Goal: Task Accomplishment & Management: Use online tool/utility

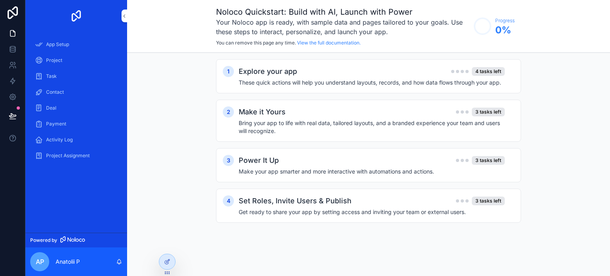
click at [310, 71] on div "Explore your app 4 tasks left" at bounding box center [371, 71] width 266 height 11
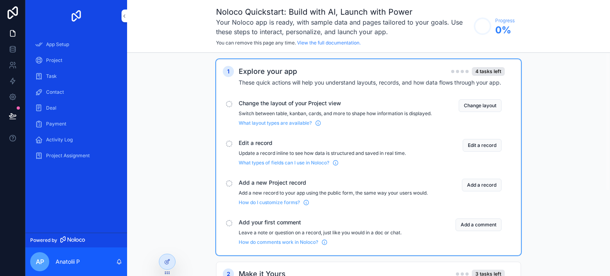
click at [483, 101] on button "Change layout" at bounding box center [479, 105] width 43 height 13
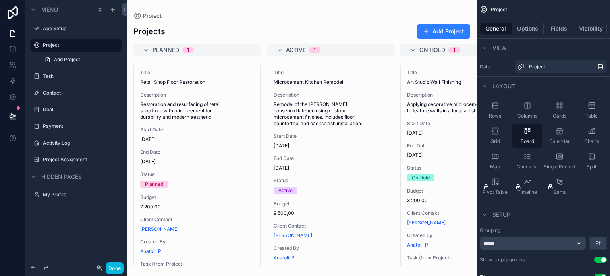
click at [168, 104] on div "scrollable content" at bounding box center [301, 138] width 349 height 276
click at [184, 105] on span "Restoration and resurfacing of retail shop floor with microcement for durabilit…" at bounding box center [196, 110] width 113 height 19
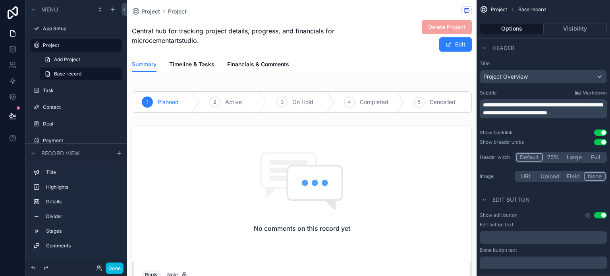
scroll to position [198, 0]
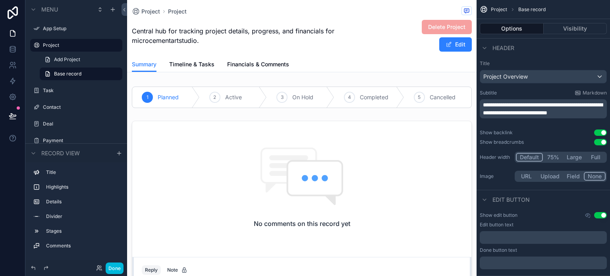
click at [200, 66] on span "Timeline & Tasks" at bounding box center [191, 64] width 45 height 8
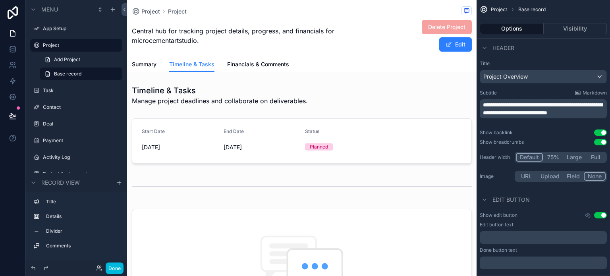
click at [233, 62] on span "Financials & Comments" at bounding box center [258, 64] width 62 height 8
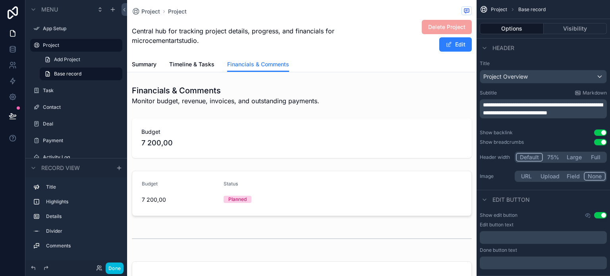
click at [60, 30] on label "App Setup" at bounding box center [80, 28] width 75 height 6
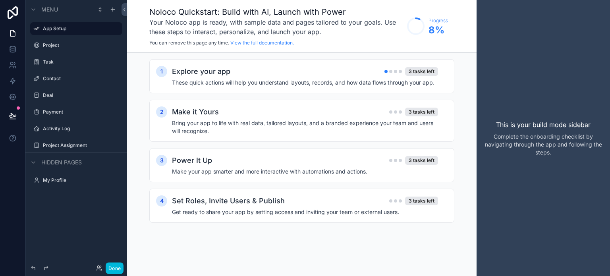
click at [64, 181] on label "My Profile" at bounding box center [80, 180] width 75 height 6
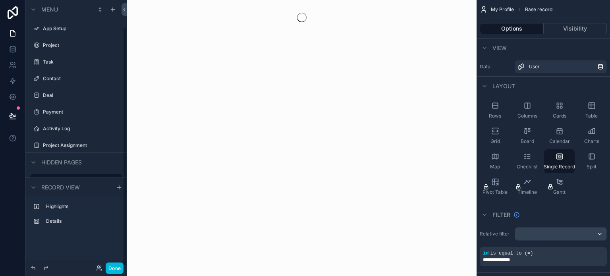
scroll to position [30, 0]
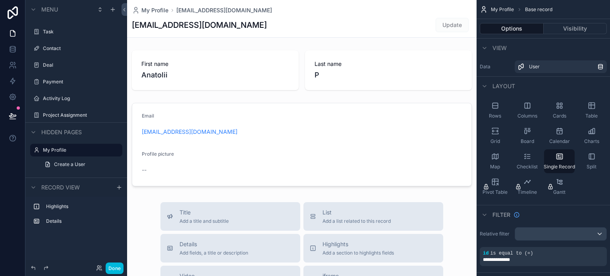
click at [81, 117] on label "Project Assignment" at bounding box center [80, 115] width 75 height 6
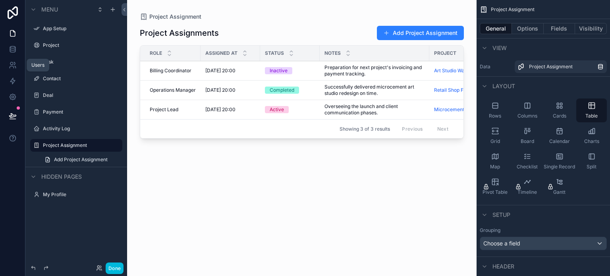
click at [16, 62] on icon at bounding box center [13, 65] width 8 height 8
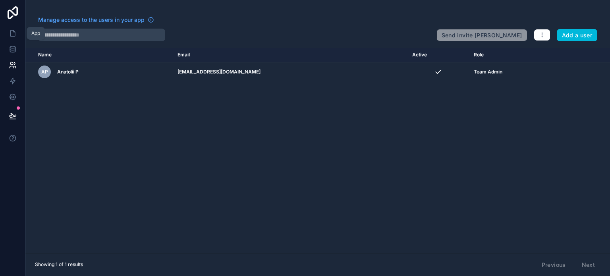
click at [9, 33] on icon at bounding box center [13, 33] width 8 height 8
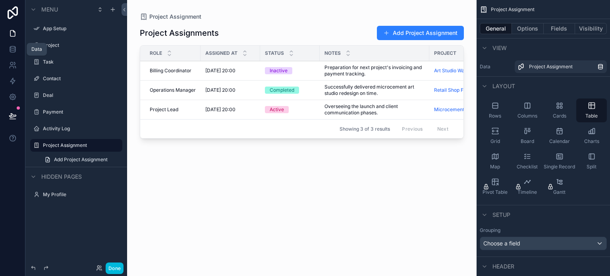
click at [12, 46] on icon at bounding box center [12, 47] width 5 height 2
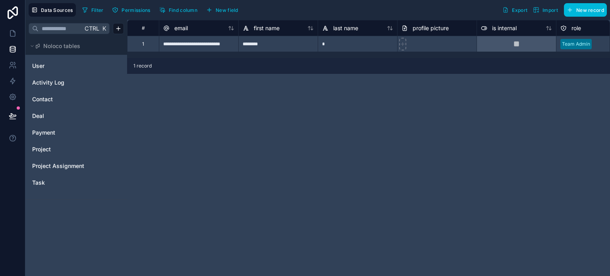
click at [58, 63] on link "User" at bounding box center [64, 66] width 64 height 8
click at [54, 77] on div "Activity Log" at bounding box center [76, 82] width 95 height 13
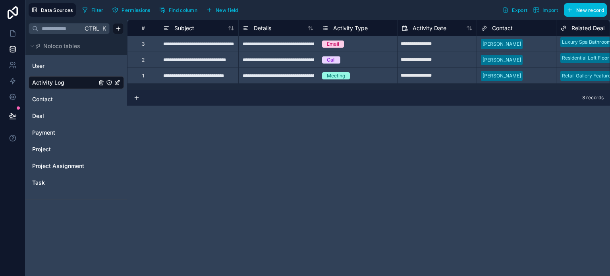
click at [49, 99] on span "Contact" at bounding box center [42, 99] width 21 height 8
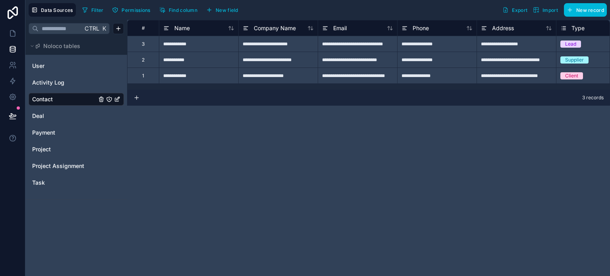
click at [60, 113] on link "Deal" at bounding box center [64, 116] width 64 height 8
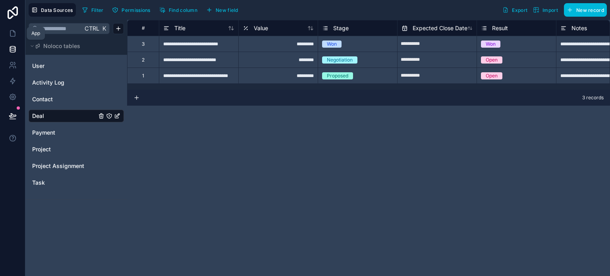
click at [9, 28] on link at bounding box center [12, 33] width 25 height 16
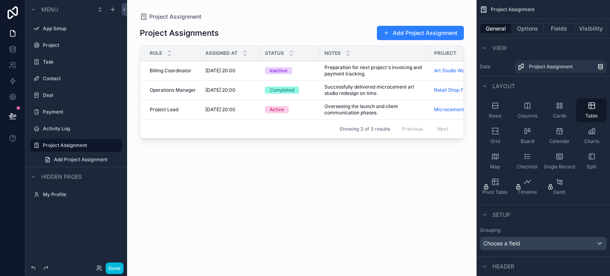
click at [71, 98] on label "Deal" at bounding box center [80, 95] width 75 height 6
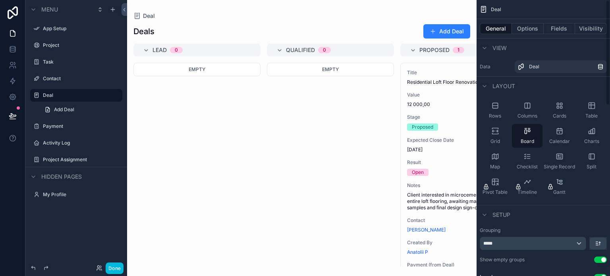
click at [346, 125] on div "scrollable content" at bounding box center [301, 138] width 349 height 276
click at [387, 23] on div "Deals Add Deal Lead 0 Empty Qualified 0 Empty Proposed 1 Title Residential Loft…" at bounding box center [301, 142] width 349 height 247
click at [484, 12] on icon "scrollable content" at bounding box center [483, 10] width 8 height 8
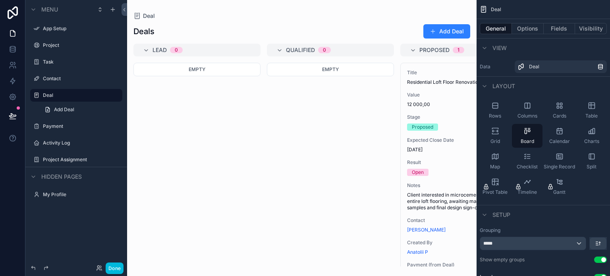
click at [238, 97] on div "Empty" at bounding box center [196, 165] width 127 height 204
click at [117, 266] on button "Done" at bounding box center [115, 268] width 18 height 12
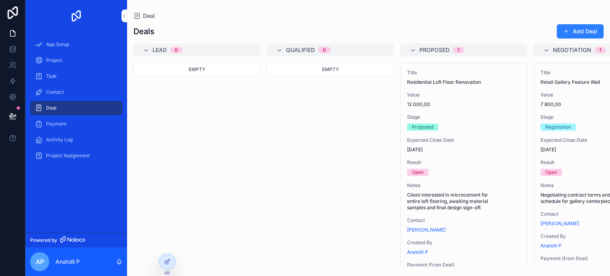
click at [58, 91] on span "Contact" at bounding box center [55, 92] width 18 height 6
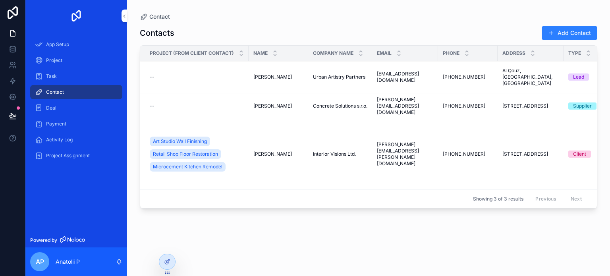
click at [82, 60] on div "Project" at bounding box center [76, 60] width 83 height 13
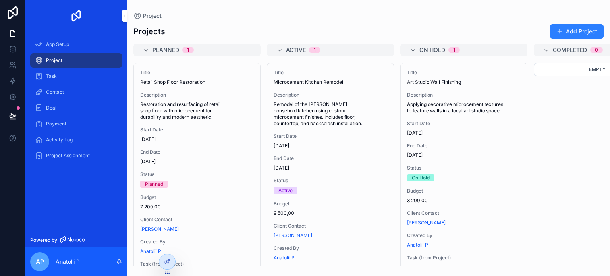
drag, startPoint x: 209, startPoint y: 87, endPoint x: 231, endPoint y: 31, distance: 59.5
click at [231, 31] on div "Projects Add Project" at bounding box center [368, 31] width 470 height 15
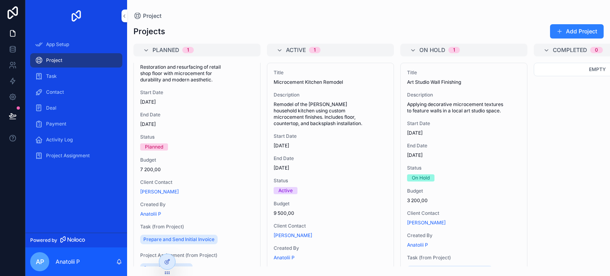
scroll to position [63, 0]
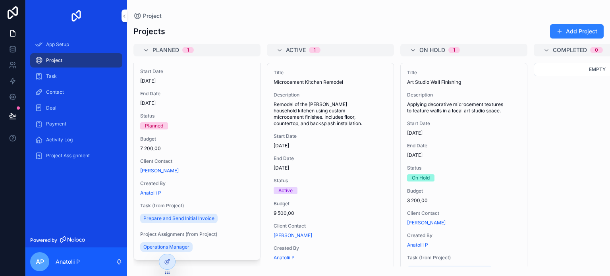
click at [203, 158] on span "Client Contact" at bounding box center [196, 161] width 113 height 6
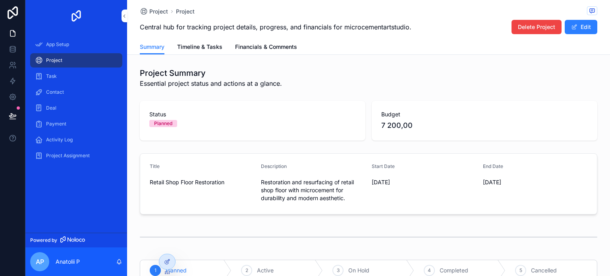
click at [539, 27] on span "Delete Project" at bounding box center [535, 27] width 37 height 8
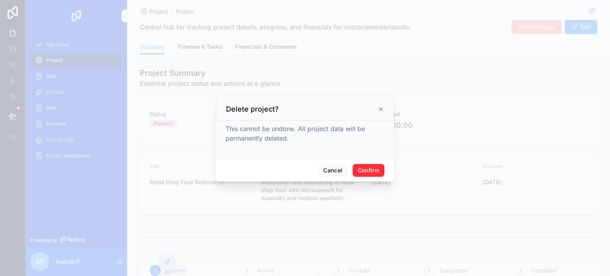
click at [369, 173] on button "Confirm" at bounding box center [368, 170] width 32 height 13
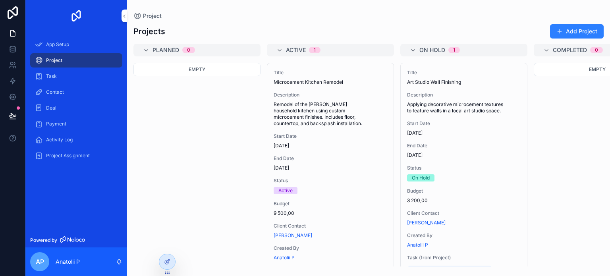
click at [327, 87] on div "Title Microcement Kitchen Remodel Description Remodel of the [PERSON_NAME] hous…" at bounding box center [330, 193] width 126 height 261
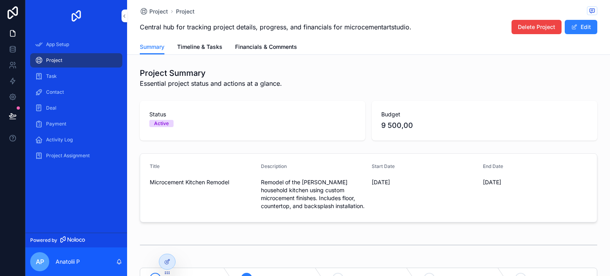
click at [551, 25] on span "Delete Project" at bounding box center [535, 27] width 37 height 8
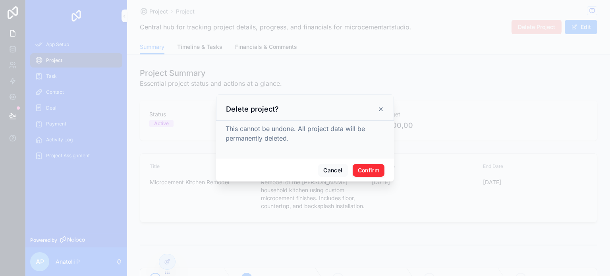
click at [379, 167] on button "Confirm" at bounding box center [368, 170] width 32 height 13
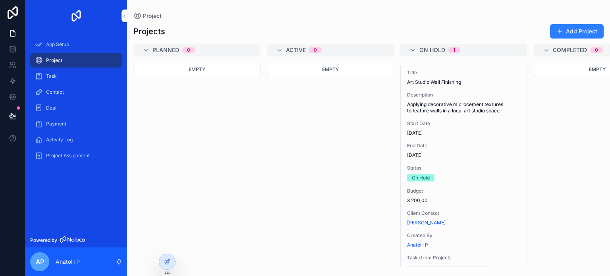
click at [464, 100] on div "Description Applying decorative microcement textures to feature walls in a loca…" at bounding box center [463, 103] width 113 height 22
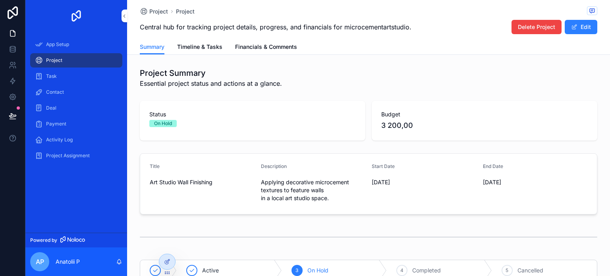
click at [544, 28] on span "Delete Project" at bounding box center [535, 27] width 37 height 8
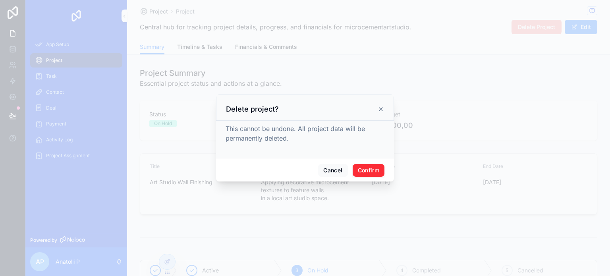
click at [366, 173] on button "Confirm" at bounding box center [368, 170] width 32 height 13
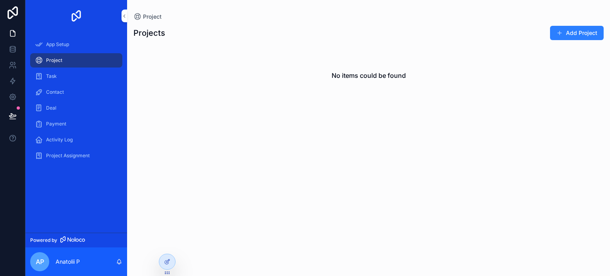
click at [76, 71] on div "Task" at bounding box center [76, 76] width 83 height 13
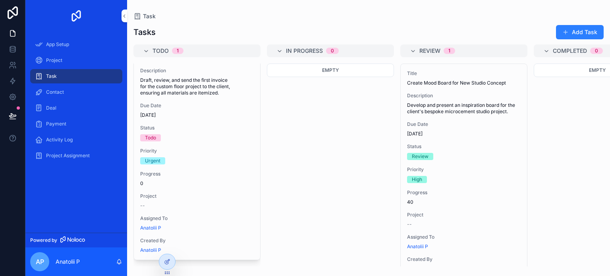
click at [60, 89] on span "Contact" at bounding box center [55, 92] width 18 height 6
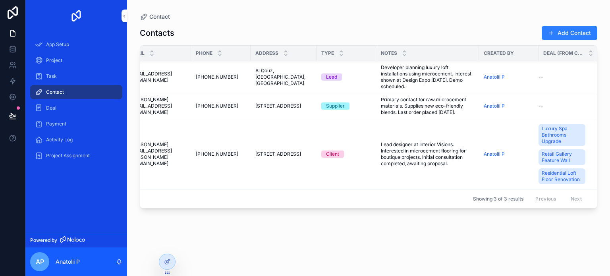
scroll to position [0, 248]
click at [17, 52] on link at bounding box center [12, 49] width 25 height 16
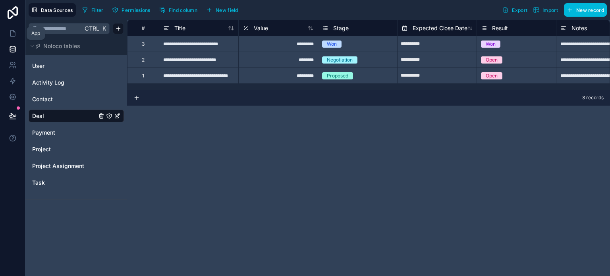
click at [9, 34] on icon at bounding box center [13, 33] width 8 height 8
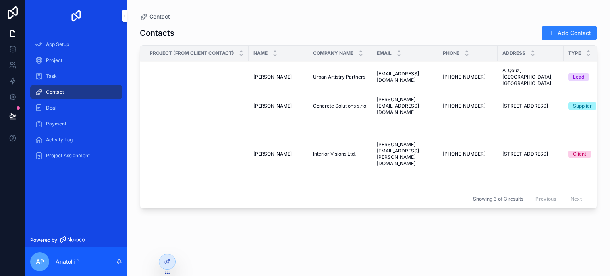
click at [65, 119] on div "Payment" at bounding box center [76, 123] width 83 height 13
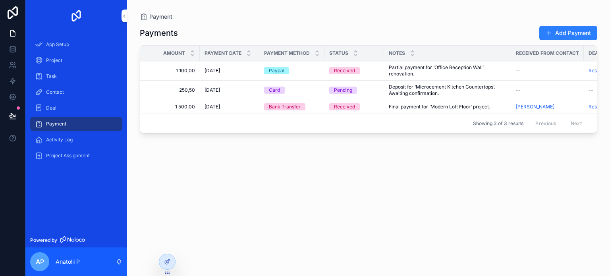
click at [164, 71] on span "1 100,00" at bounding box center [172, 70] width 45 height 6
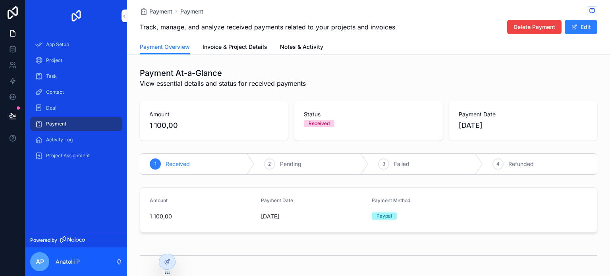
click at [536, 26] on span "Delete Payment" at bounding box center [534, 27] width 42 height 8
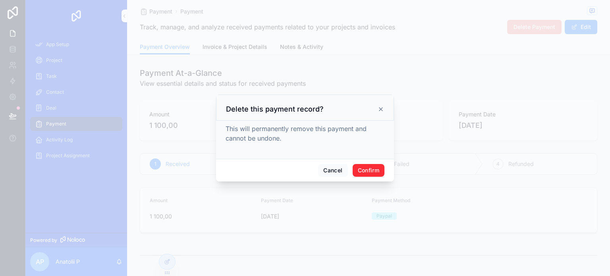
click at [362, 173] on button "Confirm" at bounding box center [368, 170] width 32 height 13
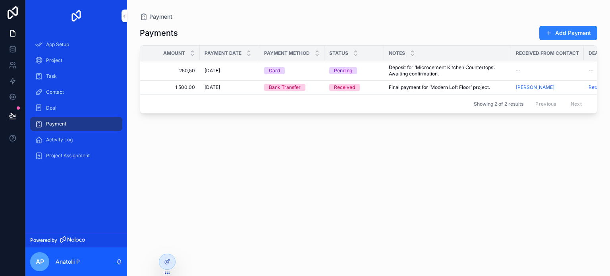
click at [181, 70] on span "250,50" at bounding box center [172, 70] width 45 height 6
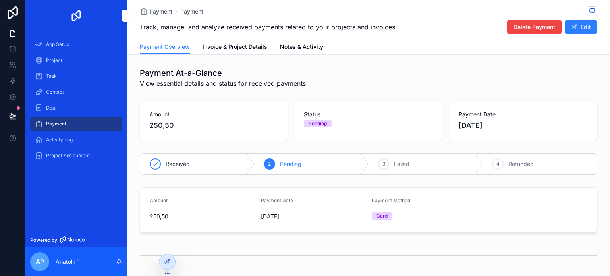
click at [538, 26] on span "Delete Payment" at bounding box center [534, 27] width 42 height 8
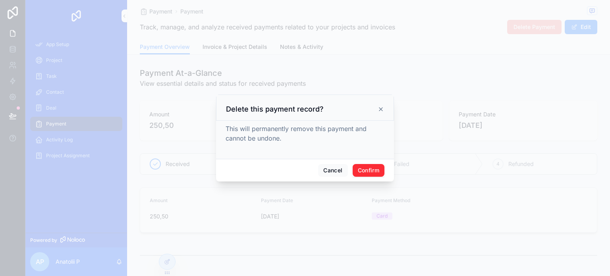
click at [365, 172] on button "Confirm" at bounding box center [368, 170] width 32 height 13
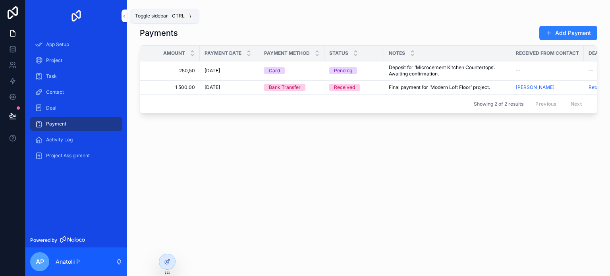
click at [125, 15] on icon "scrollable content" at bounding box center [124, 16] width 2 height 3
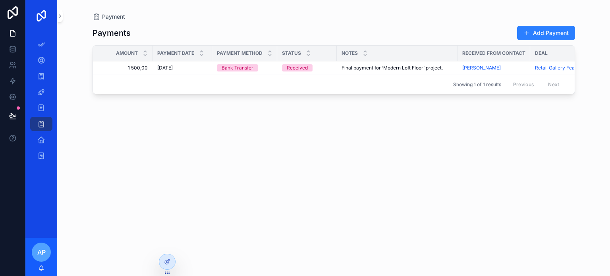
click at [173, 69] on span "[DATE]" at bounding box center [164, 68] width 15 height 6
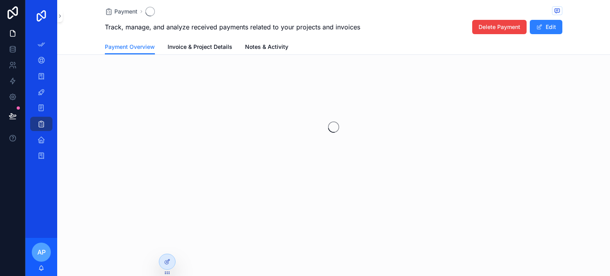
click at [488, 31] on button "Delete Payment" at bounding box center [499, 27] width 54 height 14
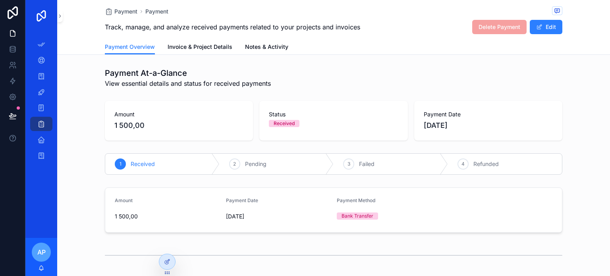
click at [484, 24] on span "Delete Payment" at bounding box center [499, 27] width 54 height 14
click at [38, 125] on icon "scrollable content" at bounding box center [41, 124] width 8 height 8
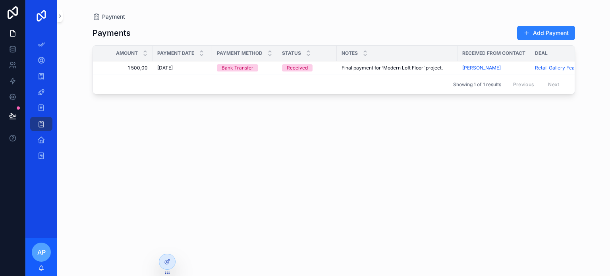
click at [316, 69] on div "Received" at bounding box center [307, 67] width 50 height 7
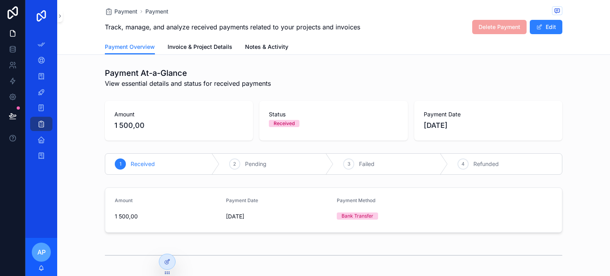
click at [514, 25] on span "Delete Payment" at bounding box center [499, 27] width 54 height 14
click at [543, 27] on button "Edit" at bounding box center [545, 27] width 33 height 14
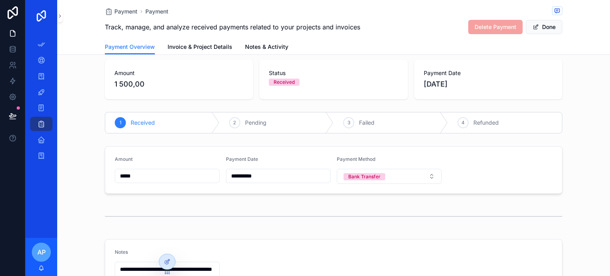
scroll to position [79, 0]
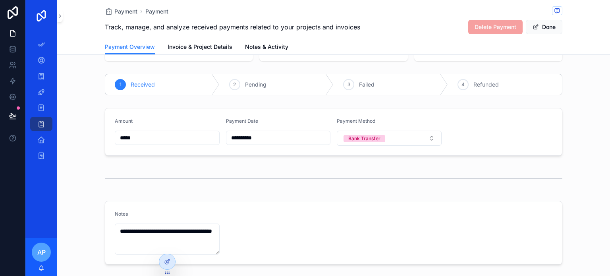
click at [241, 87] on div "2 Pending" at bounding box center [276, 84] width 114 height 21
click at [536, 30] on button "Done" at bounding box center [543, 27] width 37 height 14
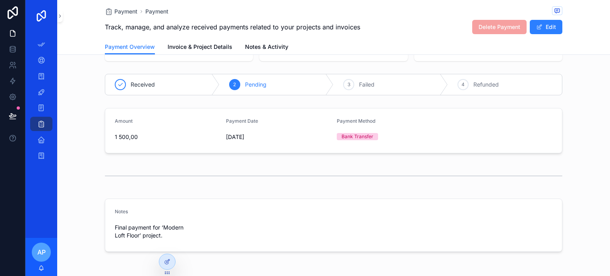
click at [543, 26] on button "Edit" at bounding box center [545, 27] width 33 height 14
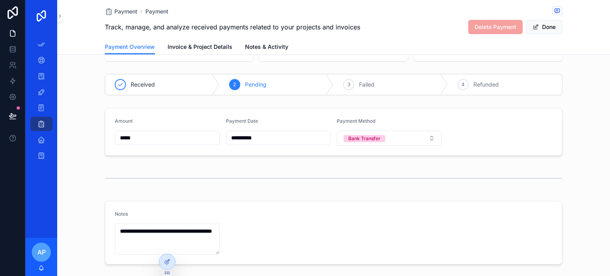
click at [336, 87] on div "3 Failed" at bounding box center [390, 84] width 114 height 21
click at [133, 83] on span "Received" at bounding box center [143, 85] width 24 height 8
click at [0, 0] on icon "scrollable content" at bounding box center [0, 0] width 0 height 0
click at [117, 87] on icon "scrollable content" at bounding box center [120, 84] width 6 height 6
click at [229, 87] on div "2" at bounding box center [234, 84] width 11 height 11
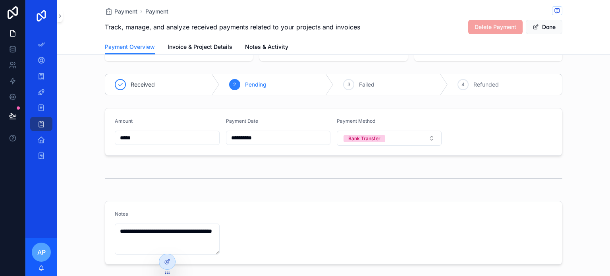
click at [337, 87] on div "3 Failed" at bounding box center [390, 84] width 114 height 21
click at [547, 27] on button "Done" at bounding box center [543, 27] width 37 height 14
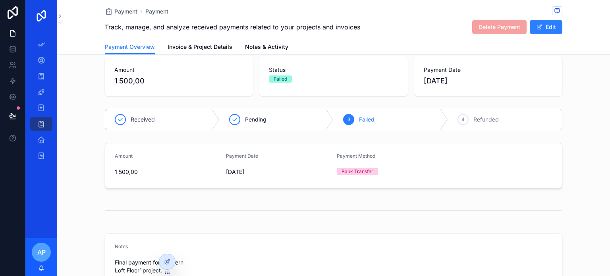
scroll to position [0, 0]
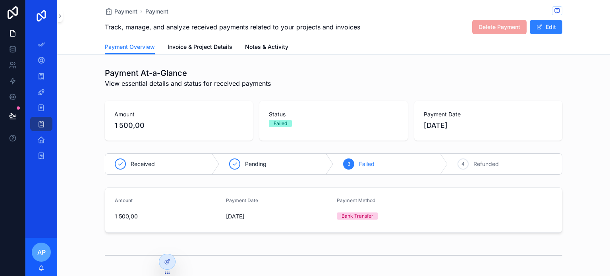
click at [186, 48] on span "Invoice & Project Details" at bounding box center [199, 47] width 65 height 8
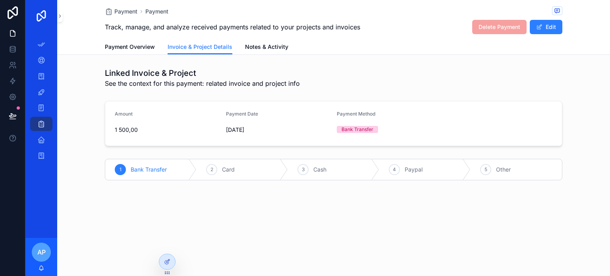
click at [0, 0] on icon "scrollable content" at bounding box center [0, 0] width 0 height 0
click at [271, 45] on span "Notes & Activity" at bounding box center [266, 47] width 43 height 8
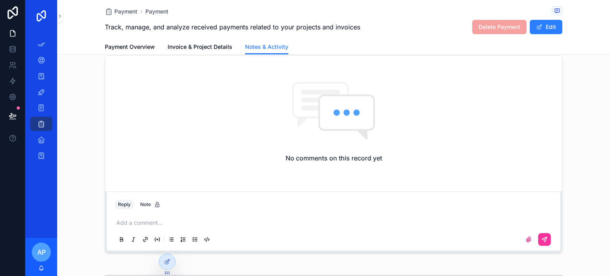
scroll to position [119, 0]
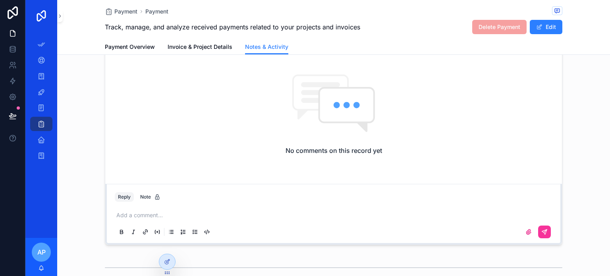
click at [158, 215] on p "scrollable content" at bounding box center [334, 215] width 437 height 8
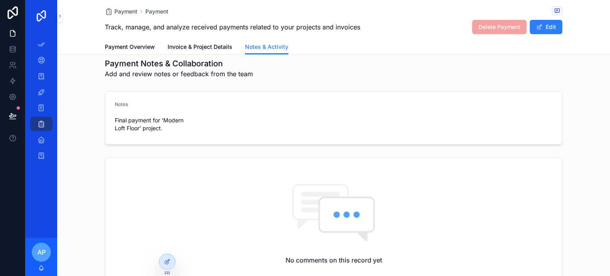
scroll to position [0, 0]
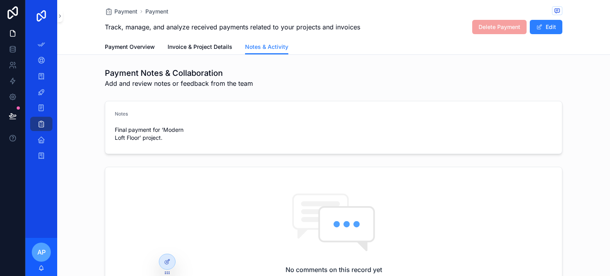
click at [138, 47] on span "Payment Overview" at bounding box center [130, 47] width 50 height 8
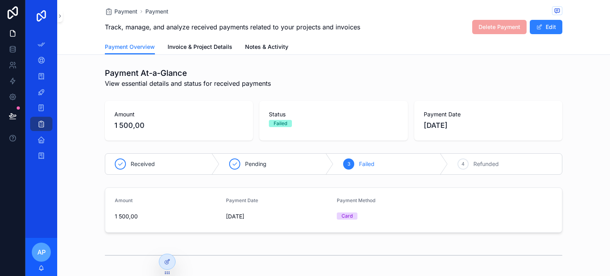
click at [120, 11] on span "Payment" at bounding box center [125, 12] width 23 height 8
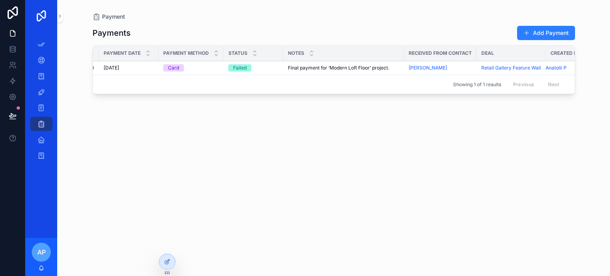
scroll to position [0, 83]
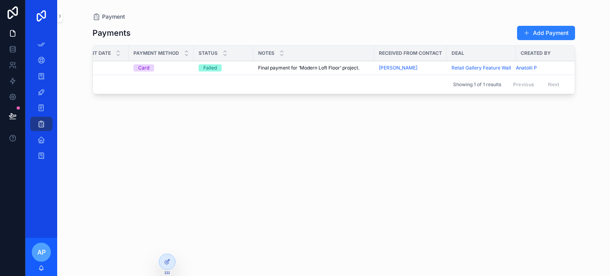
click at [371, 68] on td "Final payment for ‘Modern Loft Floor’ project. Final payment for ‘Modern Loft F…" at bounding box center [313, 68] width 121 height 14
click at [394, 67] on span "[PERSON_NAME]" at bounding box center [398, 68] width 38 height 6
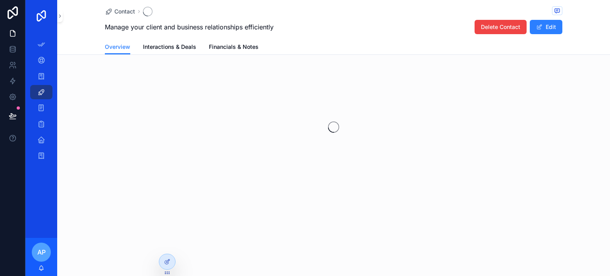
click at [500, 27] on span "Delete Contact" at bounding box center [500, 27] width 39 height 8
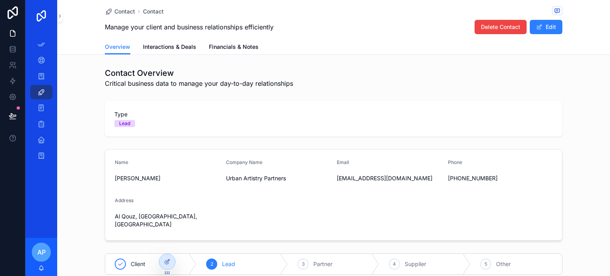
click at [484, 26] on span "Delete Contact" at bounding box center [500, 27] width 39 height 8
click at [490, 27] on span "Delete Contact" at bounding box center [500, 27] width 39 height 8
click at [41, 93] on icon "scrollable content" at bounding box center [41, 92] width 8 height 8
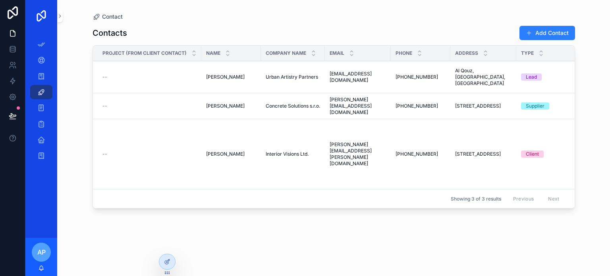
click at [176, 83] on td "--" at bounding box center [147, 77] width 108 height 32
click at [227, 76] on span "[PERSON_NAME]" at bounding box center [225, 77] width 38 height 6
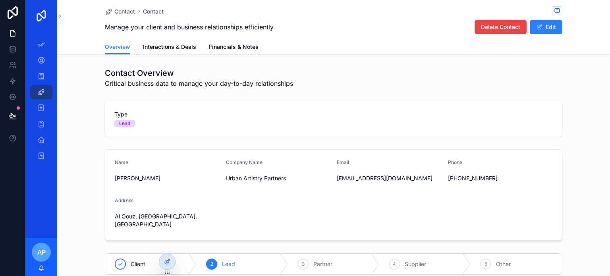
click at [483, 28] on span "Delete Contact" at bounding box center [500, 27] width 39 height 8
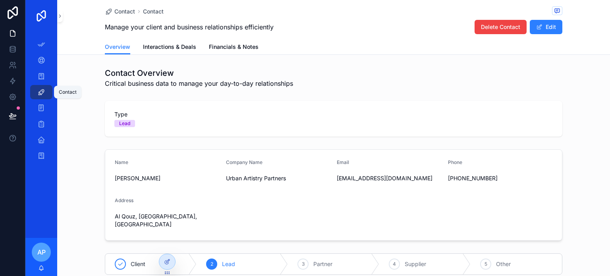
click at [47, 89] on div "Contact" at bounding box center [41, 92] width 13 height 13
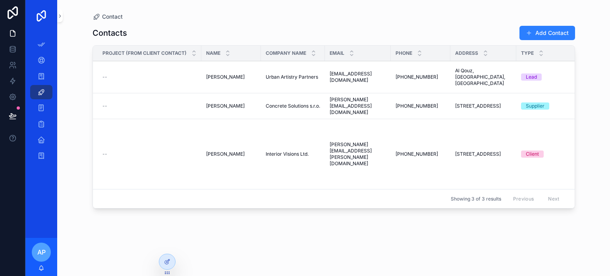
click at [226, 104] on span "[PERSON_NAME]" at bounding box center [225, 106] width 38 height 6
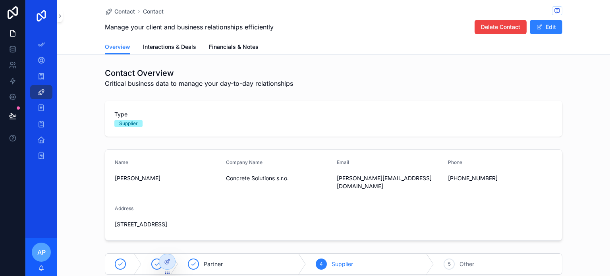
click at [498, 27] on span "Delete Contact" at bounding box center [500, 27] width 39 height 8
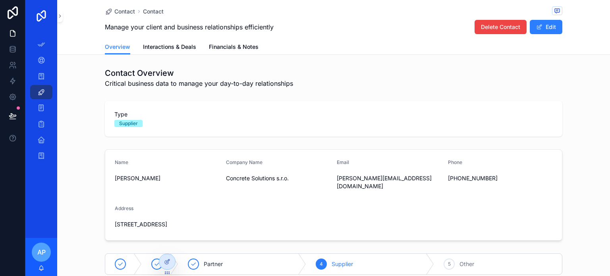
click at [490, 29] on span "Delete Contact" at bounding box center [500, 27] width 39 height 8
click at [8, 55] on link at bounding box center [12, 49] width 25 height 16
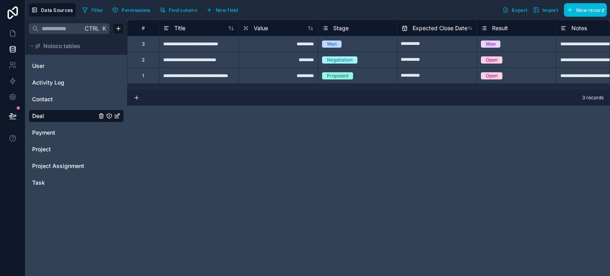
click at [116, 117] on icon "Deal" at bounding box center [117, 116] width 6 height 6
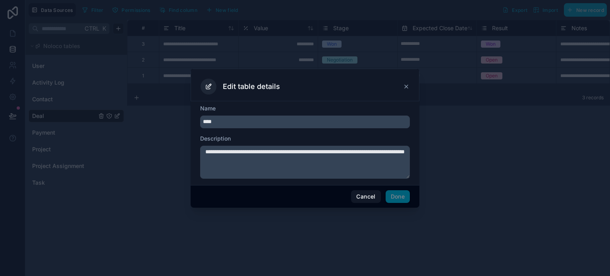
click at [405, 87] on icon at bounding box center [406, 86] width 6 height 6
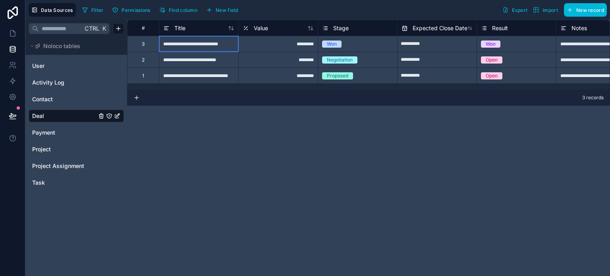
click at [185, 47] on div "**********" at bounding box center [198, 44] width 79 height 16
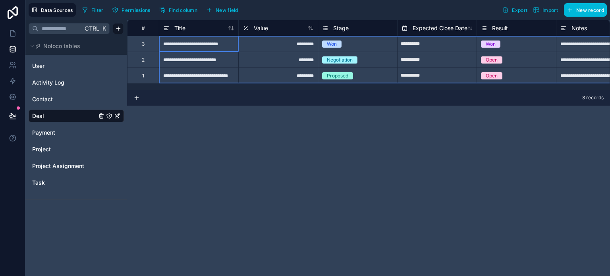
drag, startPoint x: 142, startPoint y: 46, endPoint x: 238, endPoint y: 73, distance: 99.6
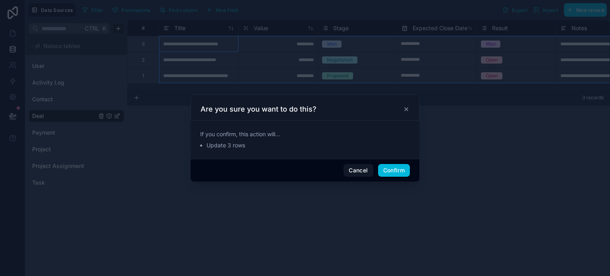
click at [397, 170] on button "Confirm" at bounding box center [394, 170] width 32 height 13
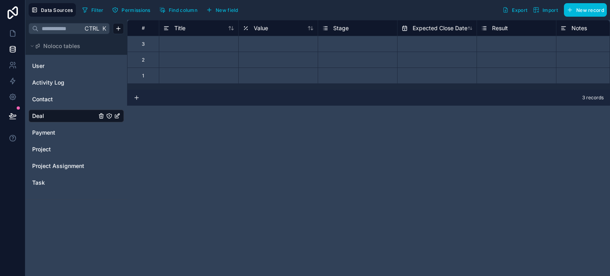
click at [69, 129] on link "Payment" at bounding box center [64, 133] width 64 height 8
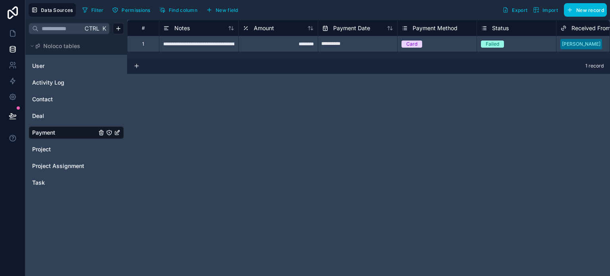
click at [205, 46] on div "**********" at bounding box center [198, 44] width 79 height 16
click at [150, 46] on div "1" at bounding box center [143, 44] width 32 height 16
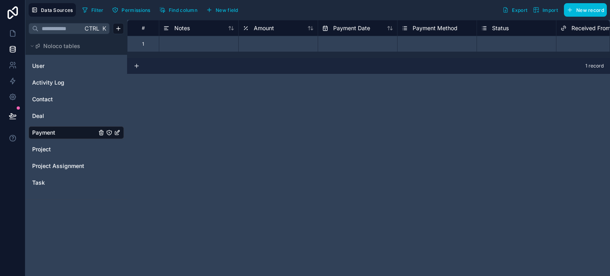
click at [49, 148] on span "Project" at bounding box center [41, 149] width 19 height 8
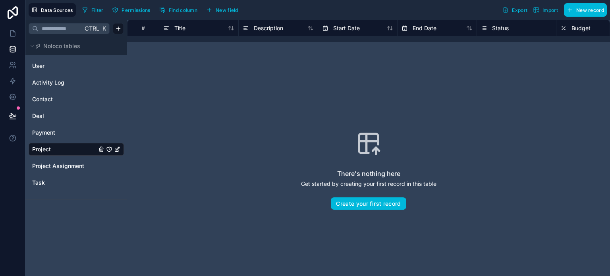
click at [59, 130] on link "Payment" at bounding box center [64, 133] width 64 height 8
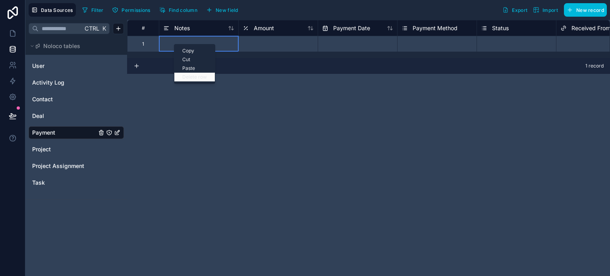
click at [205, 76] on div "Delete row" at bounding box center [194, 77] width 40 height 9
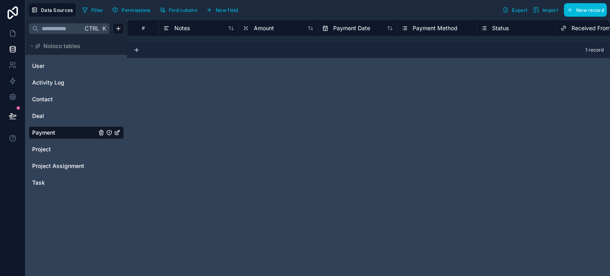
click at [42, 117] on span "Deal" at bounding box center [38, 116] width 12 height 8
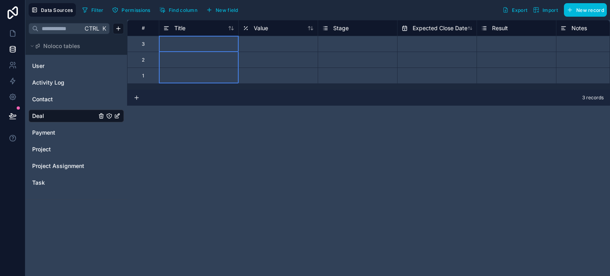
drag, startPoint x: 195, startPoint y: 49, endPoint x: 194, endPoint y: 77, distance: 28.6
drag, startPoint x: 194, startPoint y: 77, endPoint x: 186, endPoint y: 64, distance: 15.1
click at [187, 64] on div at bounding box center [198, 60] width 79 height 16
click at [202, 109] on div "Delete rows 1 to 3" at bounding box center [213, 108] width 52 height 9
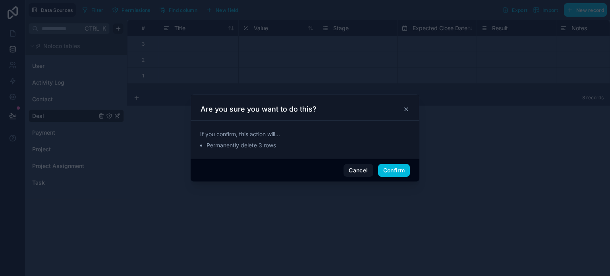
click at [387, 166] on button "Confirm" at bounding box center [394, 170] width 32 height 13
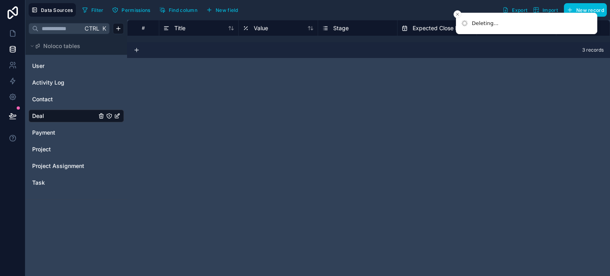
click at [60, 98] on link "Contact" at bounding box center [64, 99] width 64 height 8
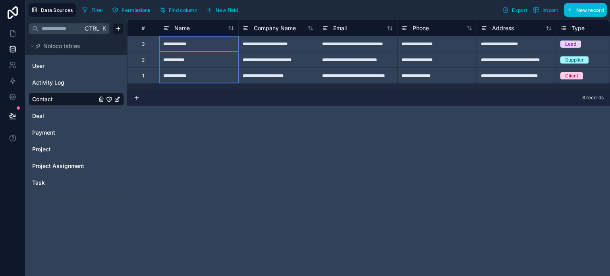
drag, startPoint x: 189, startPoint y: 47, endPoint x: 192, endPoint y: 79, distance: 32.7
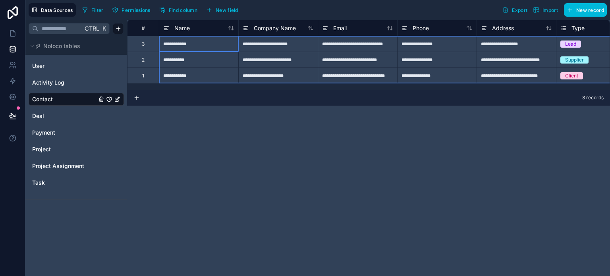
drag, startPoint x: 149, startPoint y: 73, endPoint x: 150, endPoint y: 83, distance: 10.7
click at [150, 83] on div "**********" at bounding box center [368, 55] width 483 height 70
click at [195, 100] on div "Delete rows 1 to 3" at bounding box center [200, 102] width 52 height 9
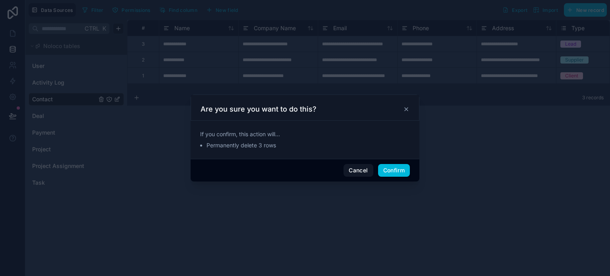
click at [395, 169] on button "Confirm" at bounding box center [394, 170] width 32 height 13
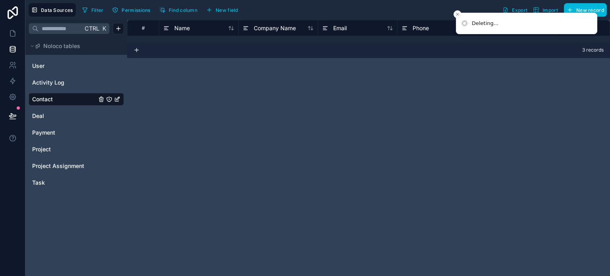
click at [52, 79] on span "Activity Log" at bounding box center [48, 83] width 32 height 8
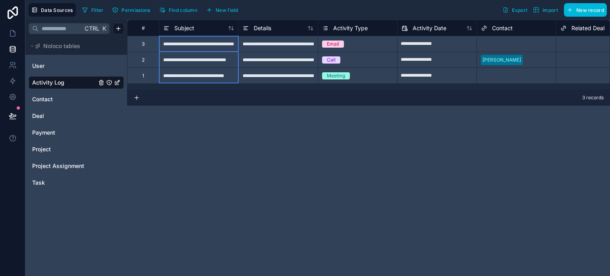
drag, startPoint x: 181, startPoint y: 51, endPoint x: 188, endPoint y: 80, distance: 30.2
click at [188, 80] on div "**********" at bounding box center [539, 51] width 825 height 63
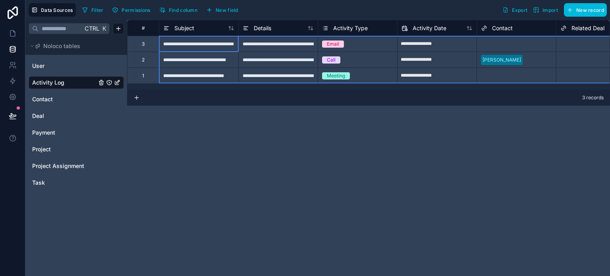
drag, startPoint x: 142, startPoint y: 55, endPoint x: 144, endPoint y: 85, distance: 30.2
click at [144, 85] on div "**********" at bounding box center [368, 55] width 483 height 70
click at [167, 106] on div "Delete rows 1 to 3" at bounding box center [173, 110] width 52 height 9
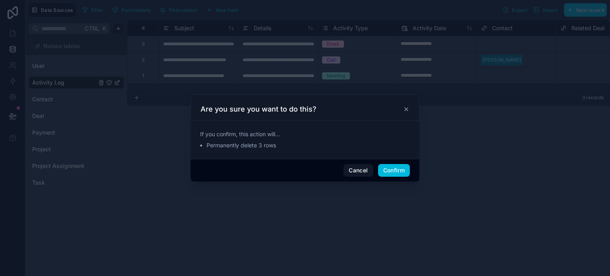
click at [393, 168] on button "Confirm" at bounding box center [394, 170] width 32 height 13
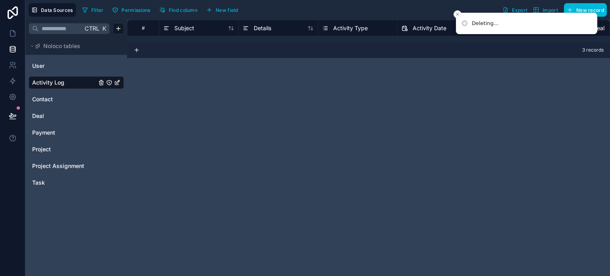
click at [57, 65] on link "User" at bounding box center [64, 66] width 64 height 8
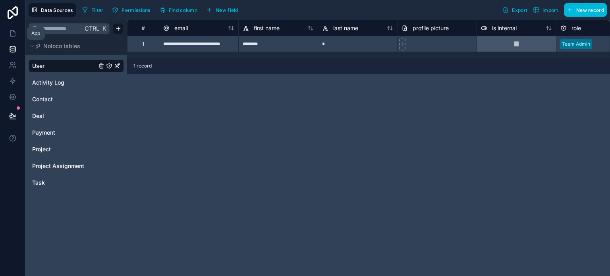
click at [11, 38] on link at bounding box center [12, 33] width 25 height 16
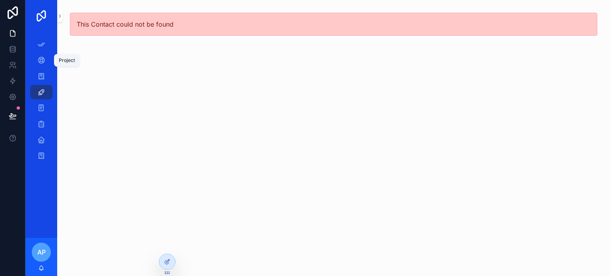
click at [39, 66] on div "Project" at bounding box center [41, 60] width 13 height 13
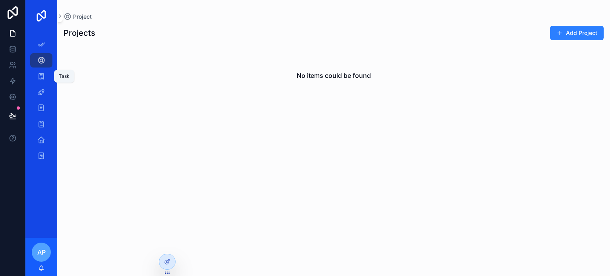
click at [45, 75] on div "Task" at bounding box center [41, 76] width 13 height 13
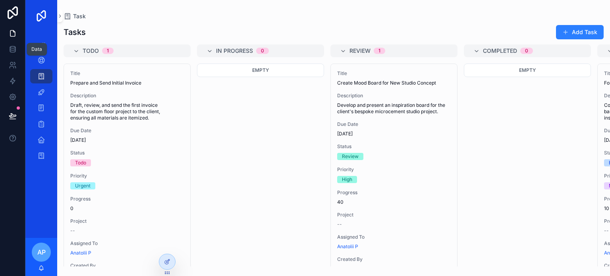
click at [15, 47] on icon at bounding box center [12, 48] width 5 height 3
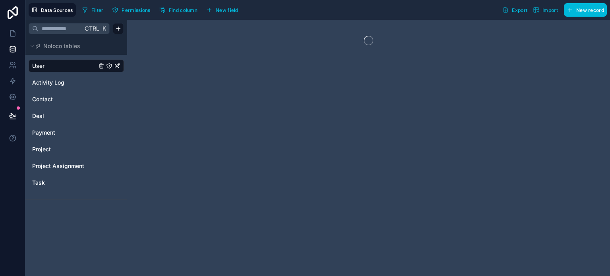
click at [49, 186] on link "Task" at bounding box center [64, 183] width 64 height 8
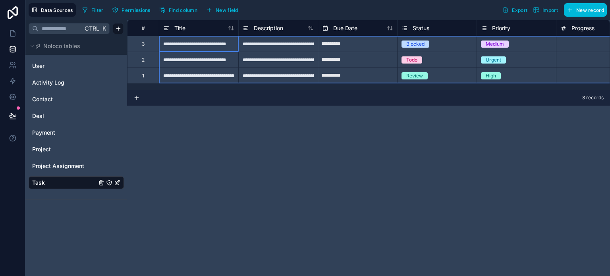
drag, startPoint x: 143, startPoint y: 47, endPoint x: 143, endPoint y: 79, distance: 32.1
click at [144, 79] on div "**********" at bounding box center [619, 51] width 984 height 63
drag, startPoint x: 202, startPoint y: 71, endPoint x: 183, endPoint y: 69, distance: 19.1
drag, startPoint x: 183, startPoint y: 69, endPoint x: 175, endPoint y: 65, distance: 8.9
click at [213, 109] on div "Delete rows 1 to 3" at bounding box center [220, 108] width 52 height 9
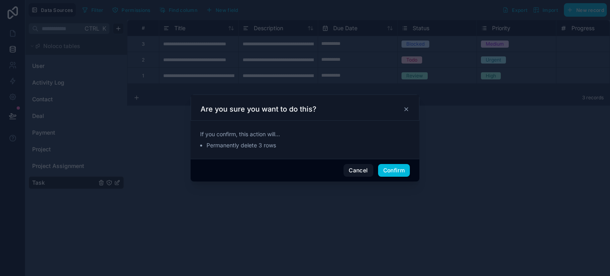
click at [401, 174] on button "Confirm" at bounding box center [394, 170] width 32 height 13
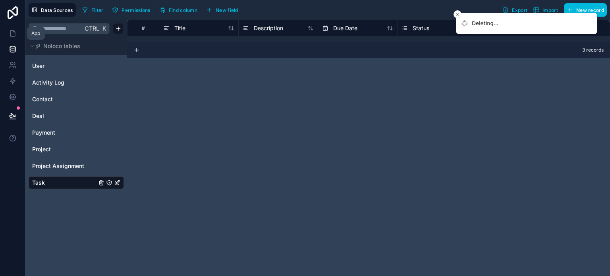
click at [15, 31] on icon at bounding box center [13, 33] width 8 height 8
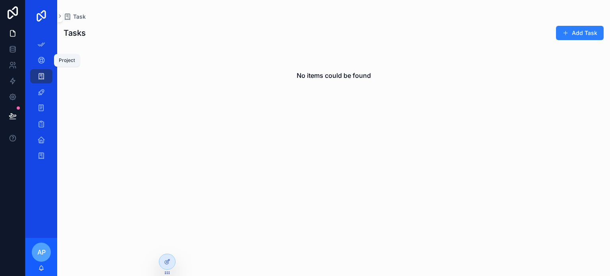
click at [40, 58] on icon "scrollable content" at bounding box center [41, 60] width 8 height 8
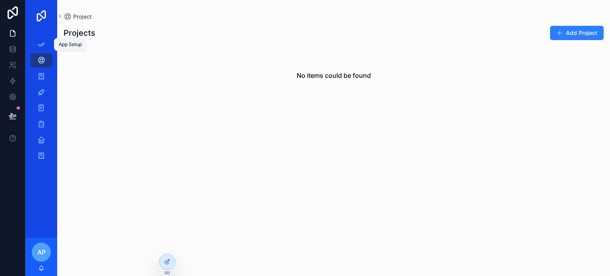
click at [42, 46] on icon "scrollable content" at bounding box center [41, 44] width 8 height 8
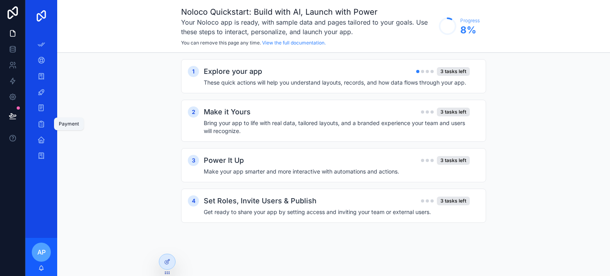
click at [46, 120] on div "Payment" at bounding box center [41, 123] width 13 height 13
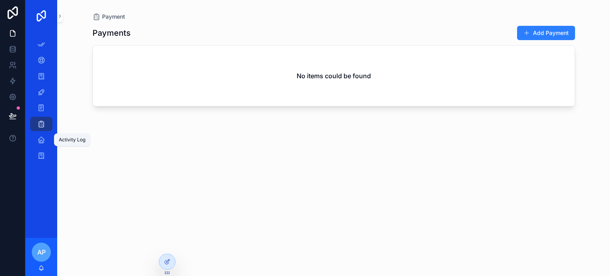
click at [38, 144] on icon "scrollable content" at bounding box center [41, 140] width 8 height 8
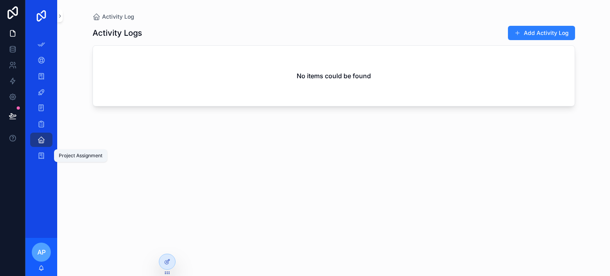
click at [37, 162] on div "Project Assignment" at bounding box center [41, 155] width 13 height 13
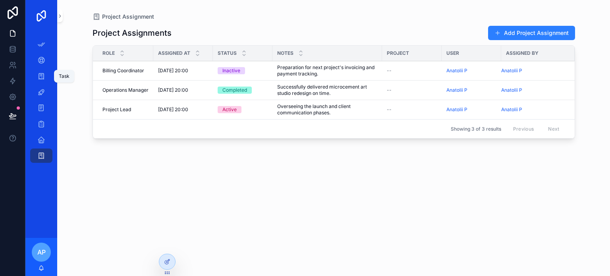
click at [44, 73] on icon "scrollable content" at bounding box center [41, 76] width 8 height 8
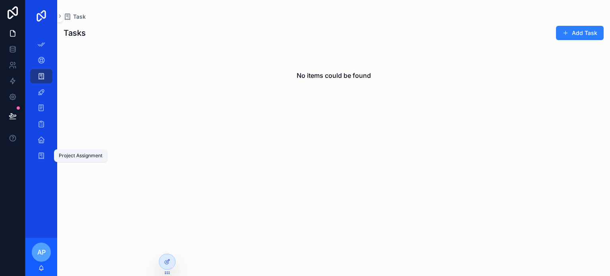
click at [46, 153] on div "Project Assignment" at bounding box center [41, 155] width 13 height 13
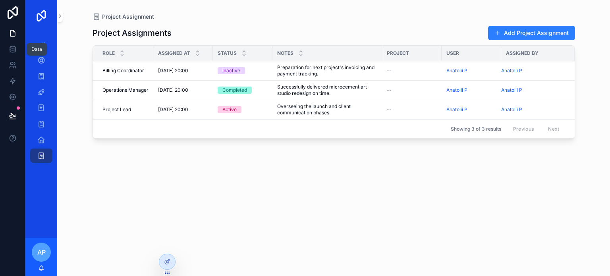
click at [13, 45] on icon at bounding box center [13, 49] width 8 height 8
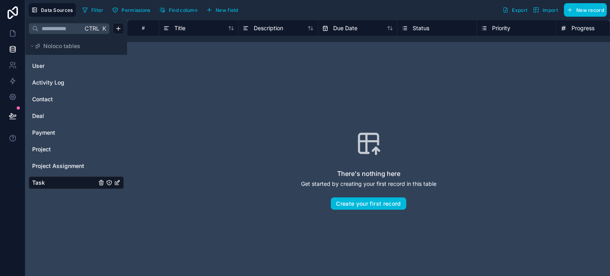
click at [70, 169] on div "Project Assignment" at bounding box center [76, 166] width 95 height 13
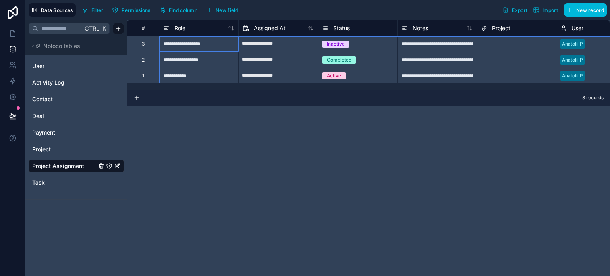
drag, startPoint x: 147, startPoint y: 42, endPoint x: 147, endPoint y: 73, distance: 30.2
click at [147, 73] on div "**********" at bounding box center [539, 51] width 825 height 63
drag, startPoint x: 207, startPoint y: 69, endPoint x: 194, endPoint y: 75, distance: 14.7
click at [215, 111] on div "Delete rows 1 to 3" at bounding box center [220, 108] width 52 height 9
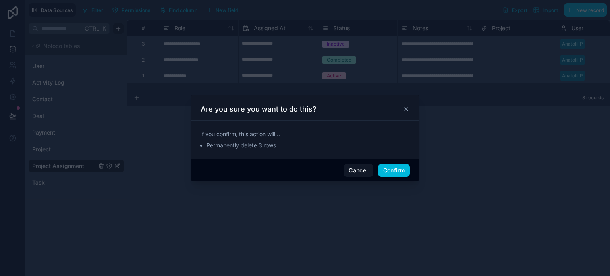
click at [403, 169] on button "Confirm" at bounding box center [394, 170] width 32 height 13
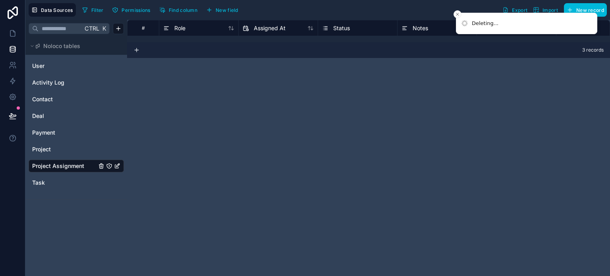
click at [62, 148] on link "Project" at bounding box center [64, 149] width 64 height 8
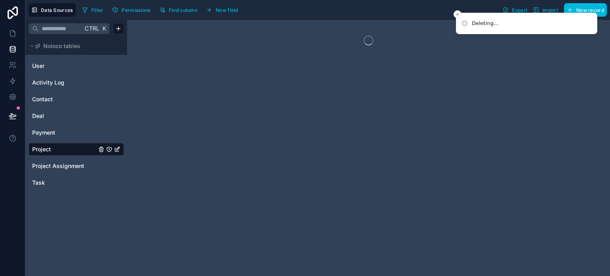
click at [66, 132] on link "Payment" at bounding box center [64, 133] width 64 height 8
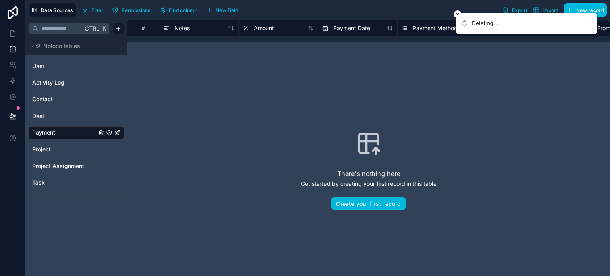
click at [59, 99] on link "Contact" at bounding box center [64, 99] width 64 height 8
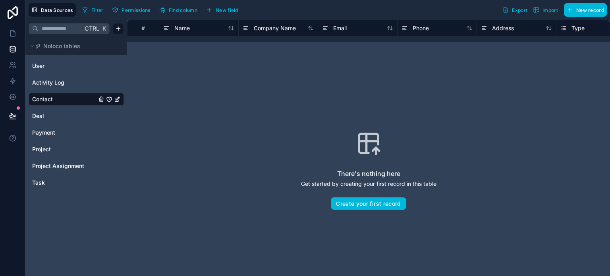
click at [64, 82] on link "Activity Log" at bounding box center [64, 83] width 64 height 8
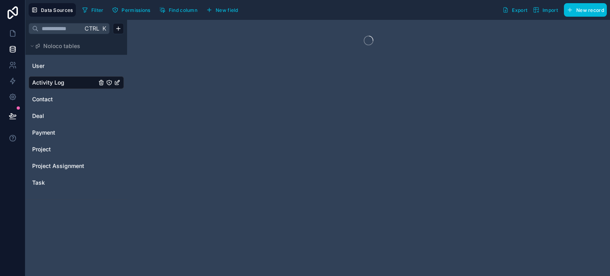
click at [62, 65] on link "User" at bounding box center [64, 66] width 64 height 8
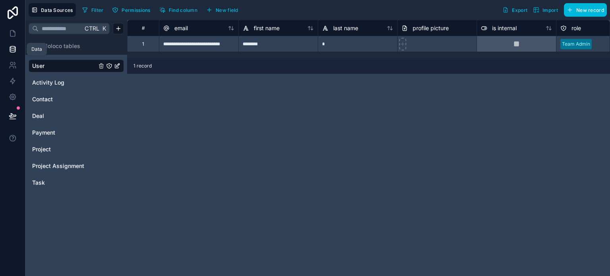
click at [14, 49] on icon at bounding box center [13, 49] width 8 height 8
click at [16, 37] on link at bounding box center [12, 33] width 25 height 16
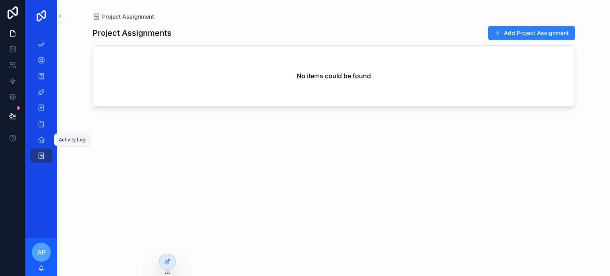
click at [41, 138] on icon "scrollable content" at bounding box center [41, 140] width 8 height 8
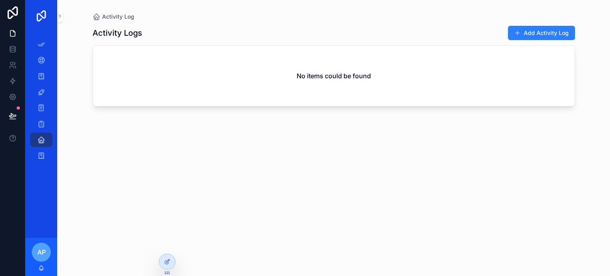
click at [167, 258] on icon at bounding box center [167, 261] width 6 height 6
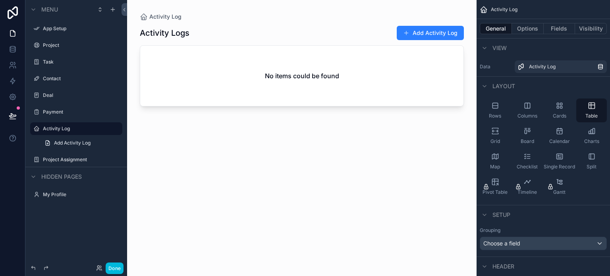
drag, startPoint x: 498, startPoint y: 115, endPoint x: 296, endPoint y: 130, distance: 203.4
click at [296, 130] on div "**********" at bounding box center [368, 138] width 483 height 276
click at [494, 108] on icon "scrollable content" at bounding box center [494, 105] width 5 height 5
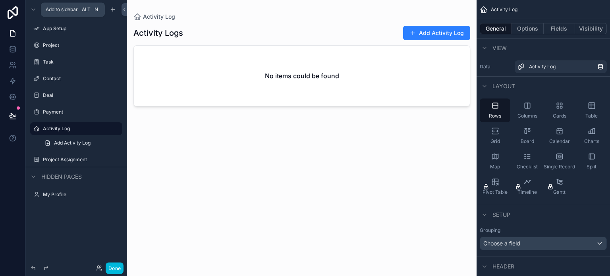
click at [112, 10] on icon "scrollable content" at bounding box center [113, 10] width 4 height 0
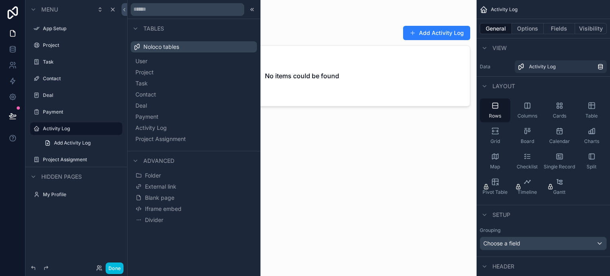
click at [175, 198] on button "Blank page" at bounding box center [194, 197] width 120 height 11
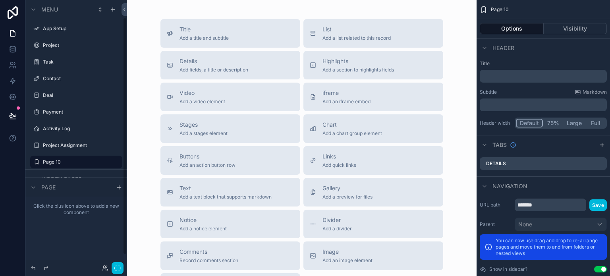
scroll to position [20, 0]
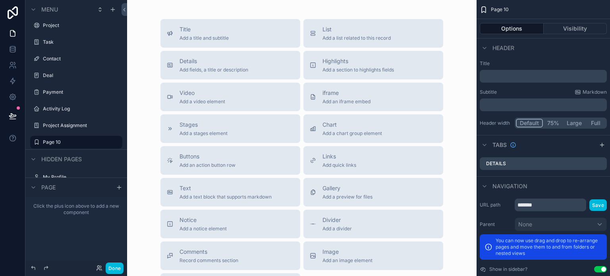
click at [0, 0] on button "scrollable content" at bounding box center [0, 0] width 0 height 0
type input "*"
type input "*********"
click at [107, 141] on icon "scrollable content" at bounding box center [105, 142] width 6 height 6
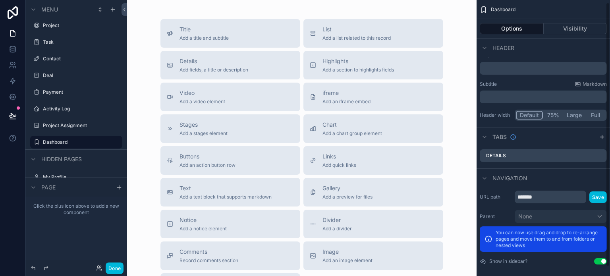
scroll to position [12, 0]
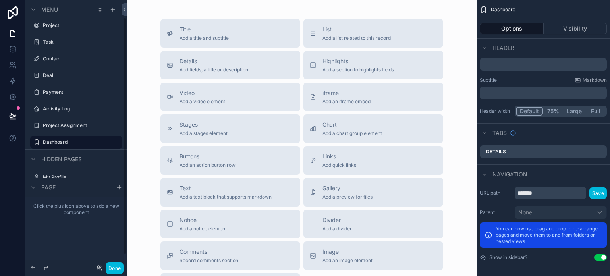
click at [50, 129] on div "Project Assignment" at bounding box center [82, 125] width 78 height 6
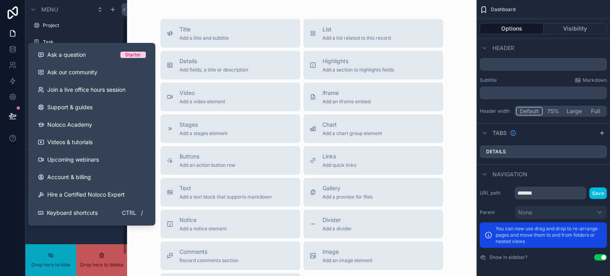
drag, startPoint x: 68, startPoint y: 142, endPoint x: 29, endPoint y: 144, distance: 39.3
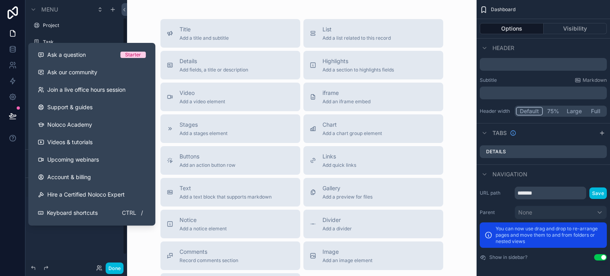
click at [13, 152] on div at bounding box center [12, 138] width 25 height 276
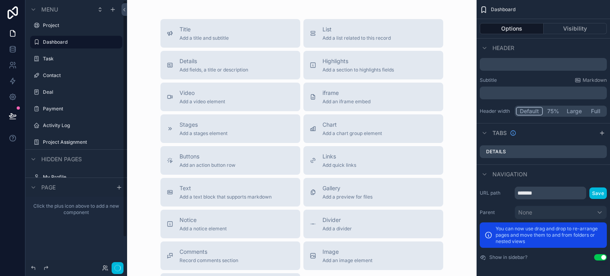
scroll to position [0, 0]
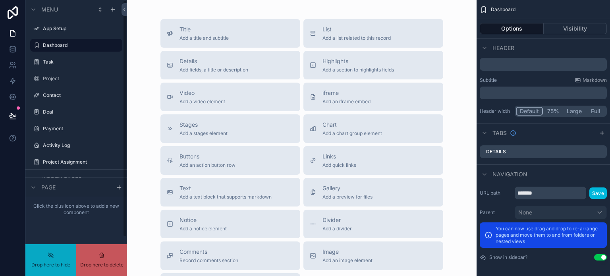
drag, startPoint x: 63, startPoint y: 81, endPoint x: 61, endPoint y: 63, distance: 17.6
